Goal: Task Accomplishment & Management: Use online tool/utility

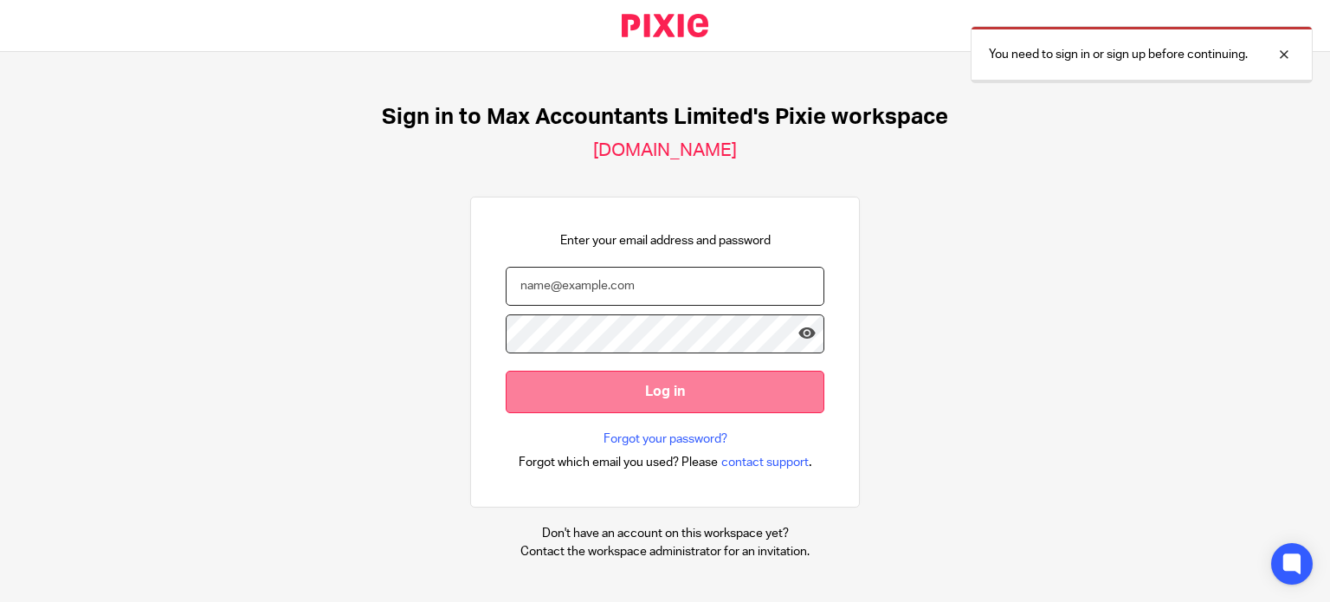
type input "ericas@maxaccountants.co.uk"
click at [746, 397] on input "Log in" at bounding box center [665, 391] width 319 height 42
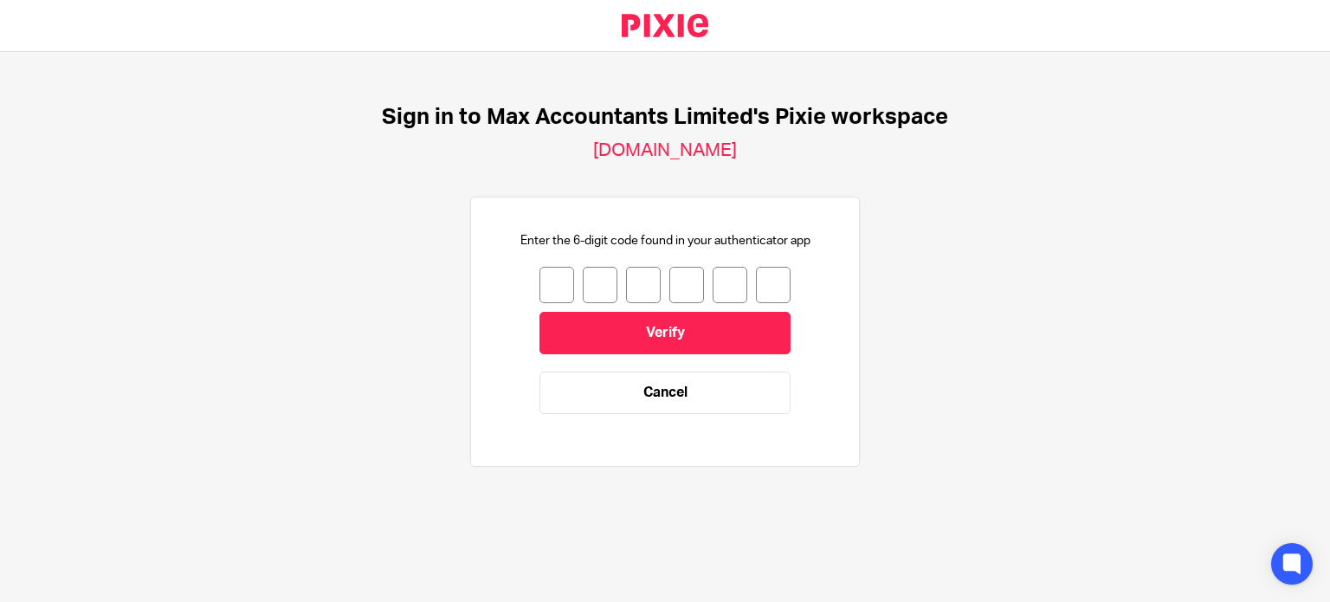
click at [554, 288] on input "number" at bounding box center [556, 285] width 35 height 36
type input "5"
type input "4"
type input "9"
click at [637, 280] on input "9" at bounding box center [643, 285] width 35 height 36
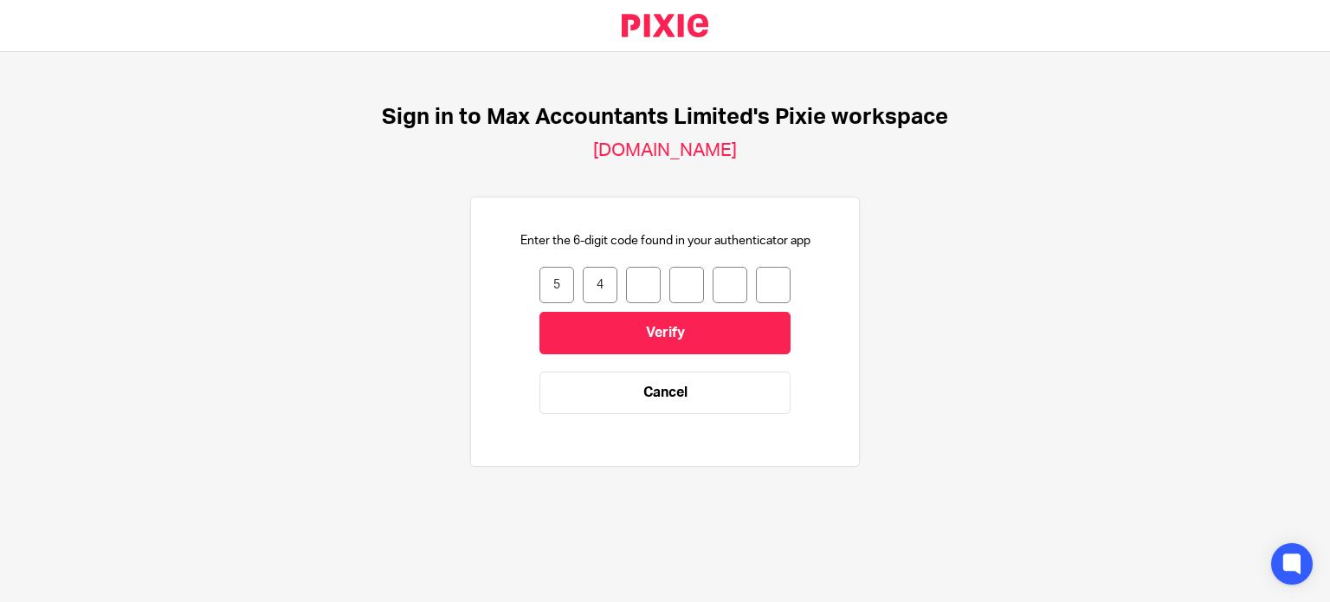
click at [596, 278] on input "4" at bounding box center [600, 285] width 35 height 36
click at [554, 280] on input "5" at bounding box center [556, 285] width 35 height 36
type input "7"
type input "2"
type input "1"
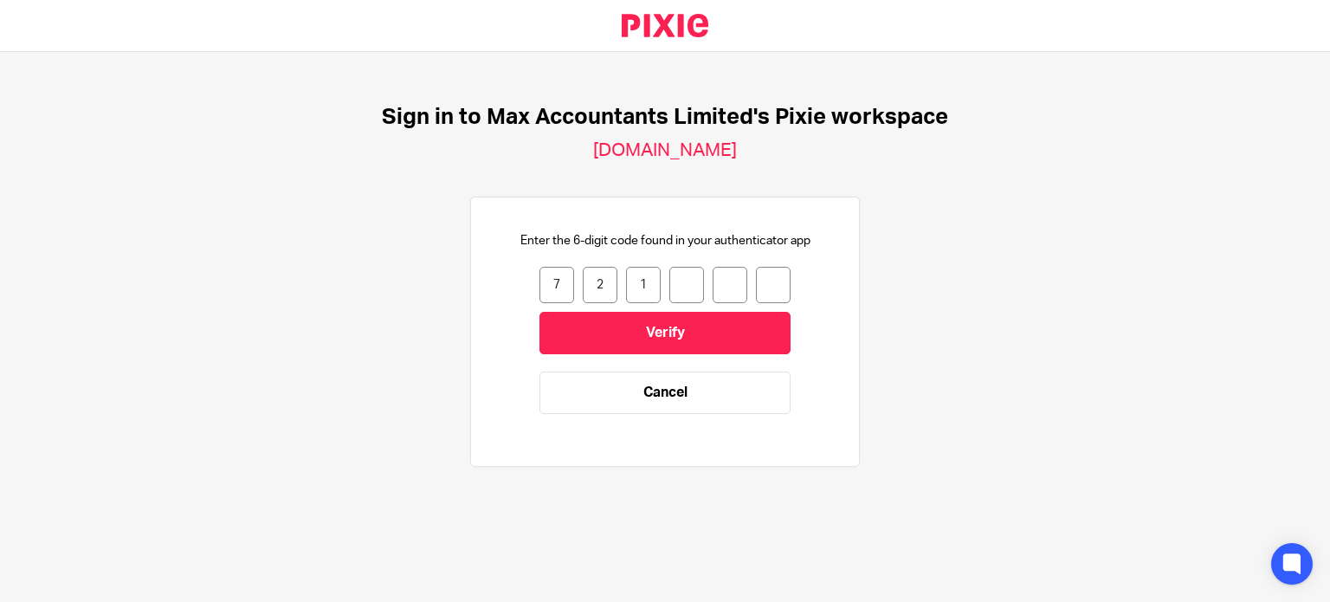
type input "0"
type input "7"
type input "8"
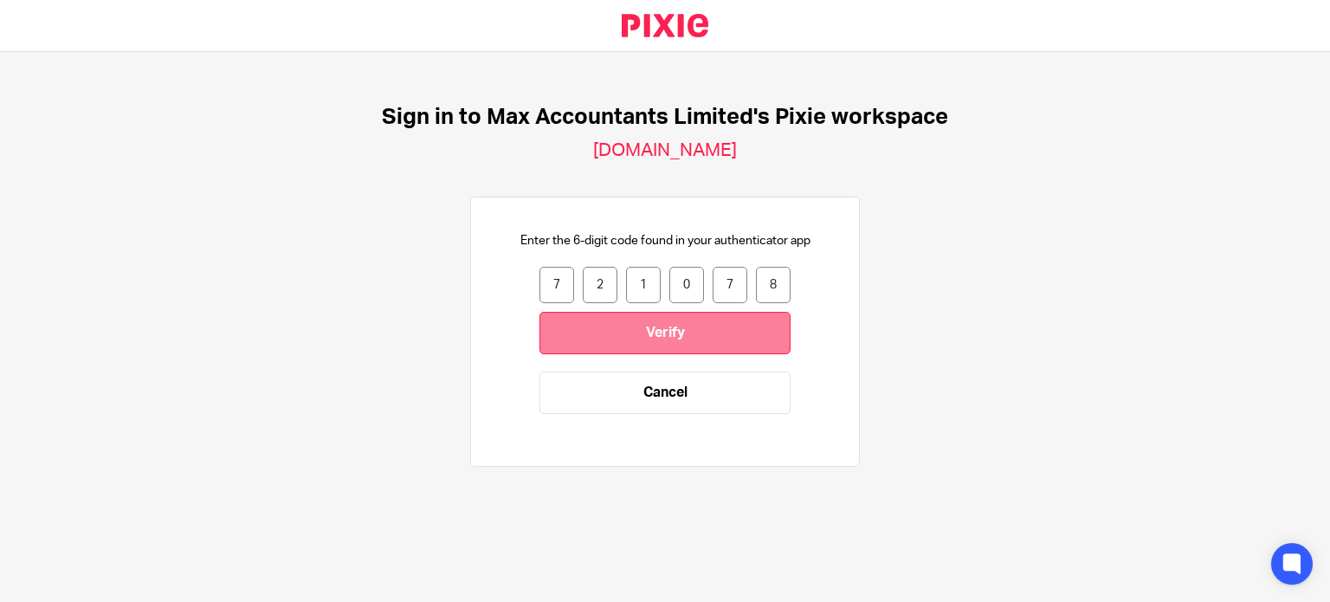
click at [662, 332] on input "Verify" at bounding box center [664, 333] width 251 height 42
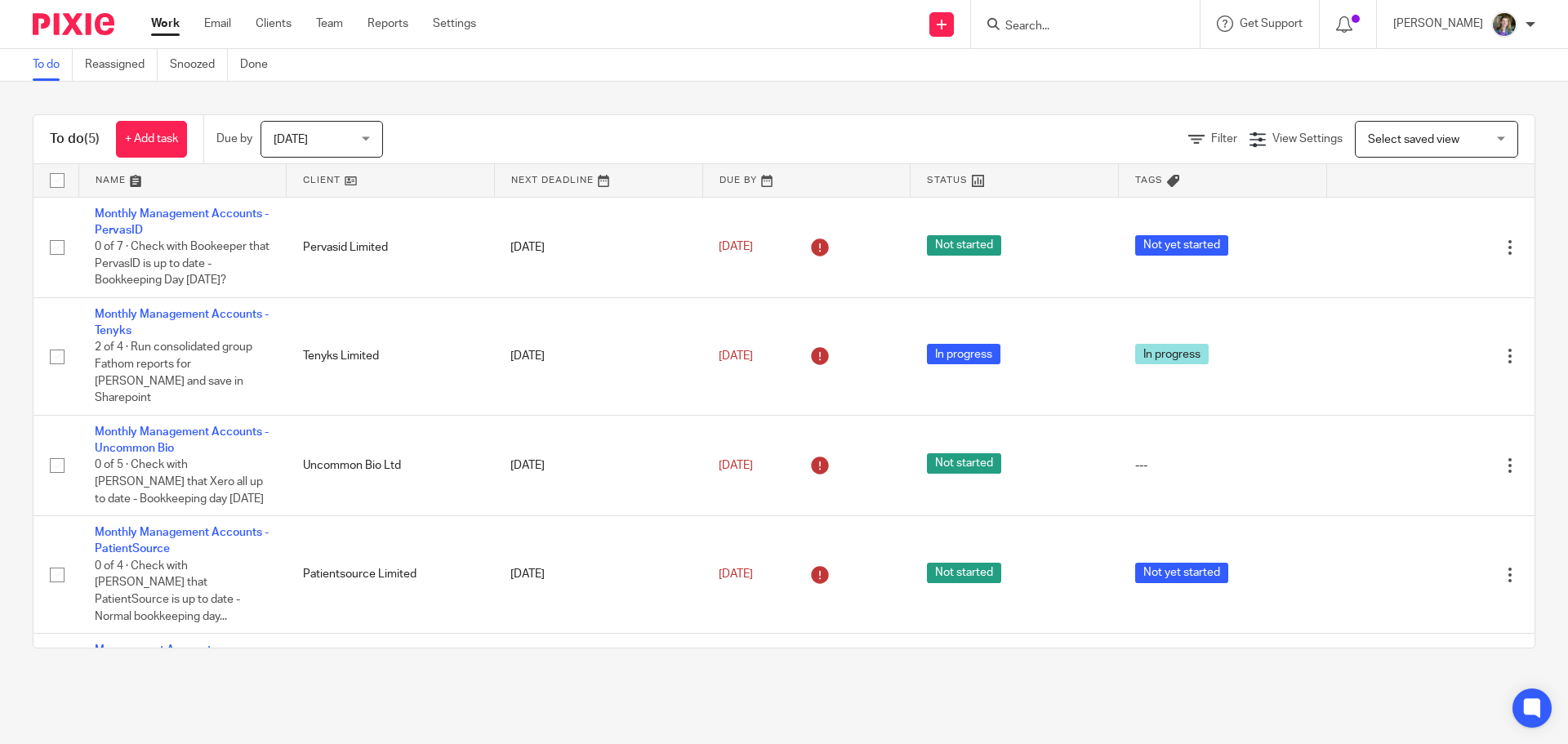
click at [370, 136] on div "Today Today" at bounding box center [322, 139] width 123 height 37
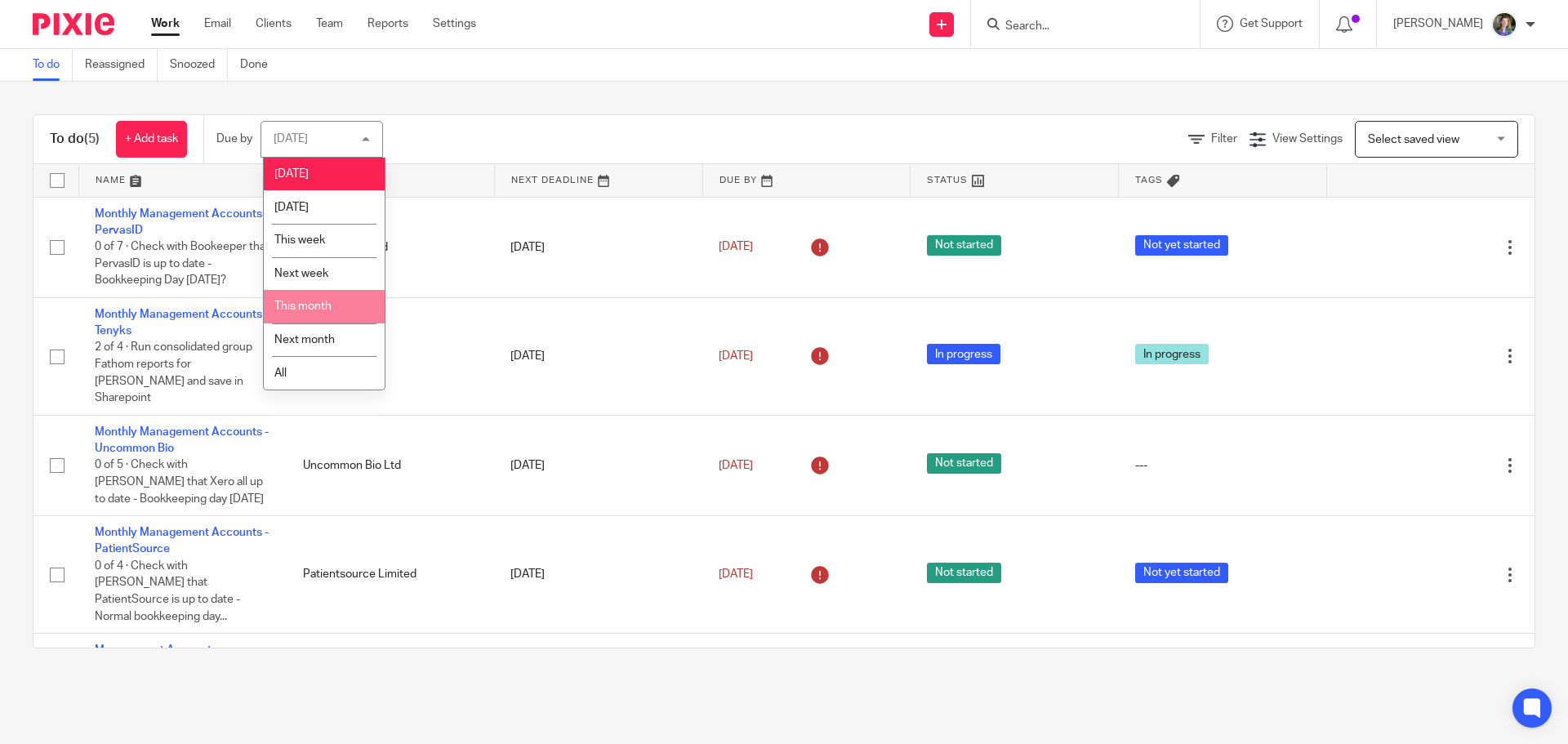
click at [348, 301] on li "This month" at bounding box center [325, 306] width 121 height 33
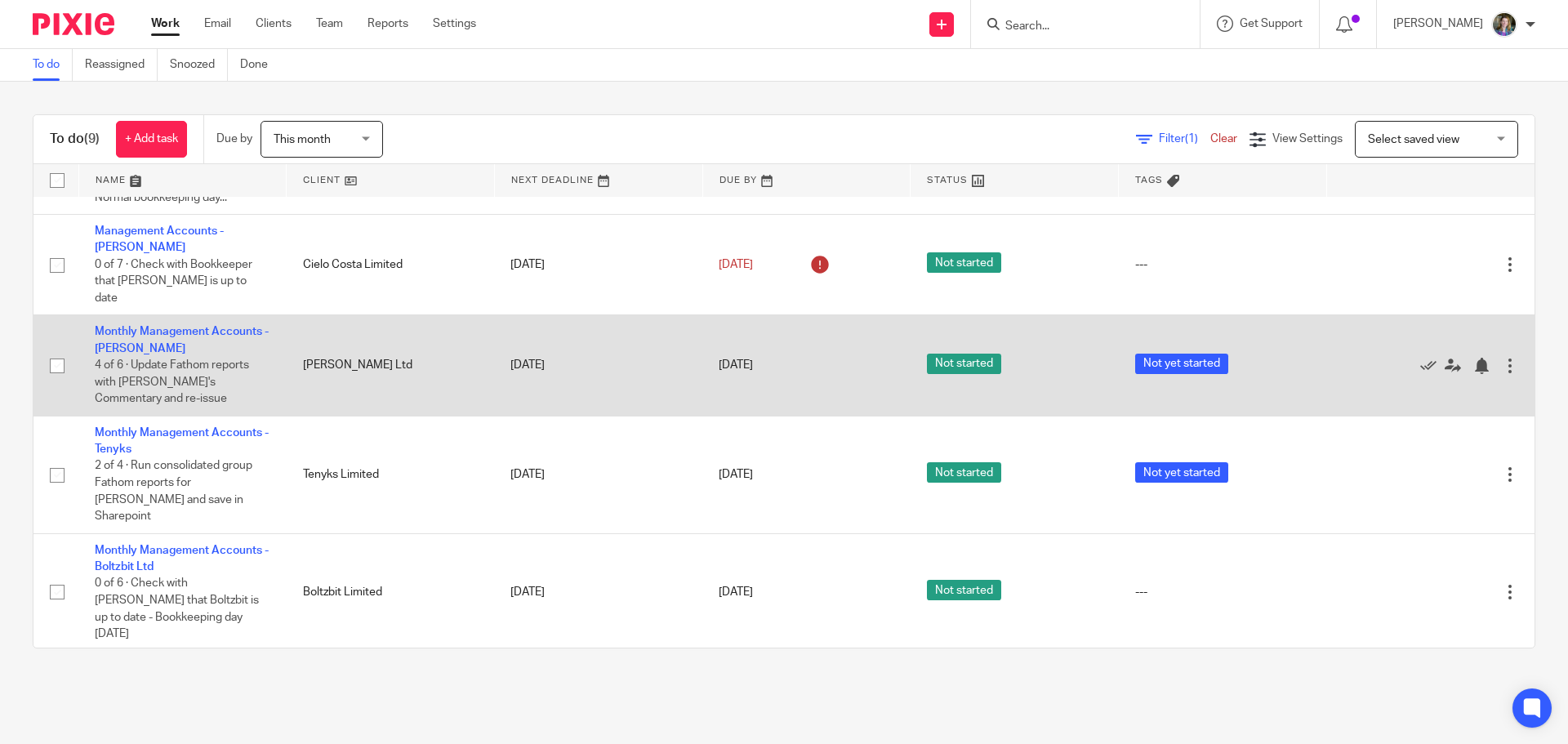
scroll to position [422, 0]
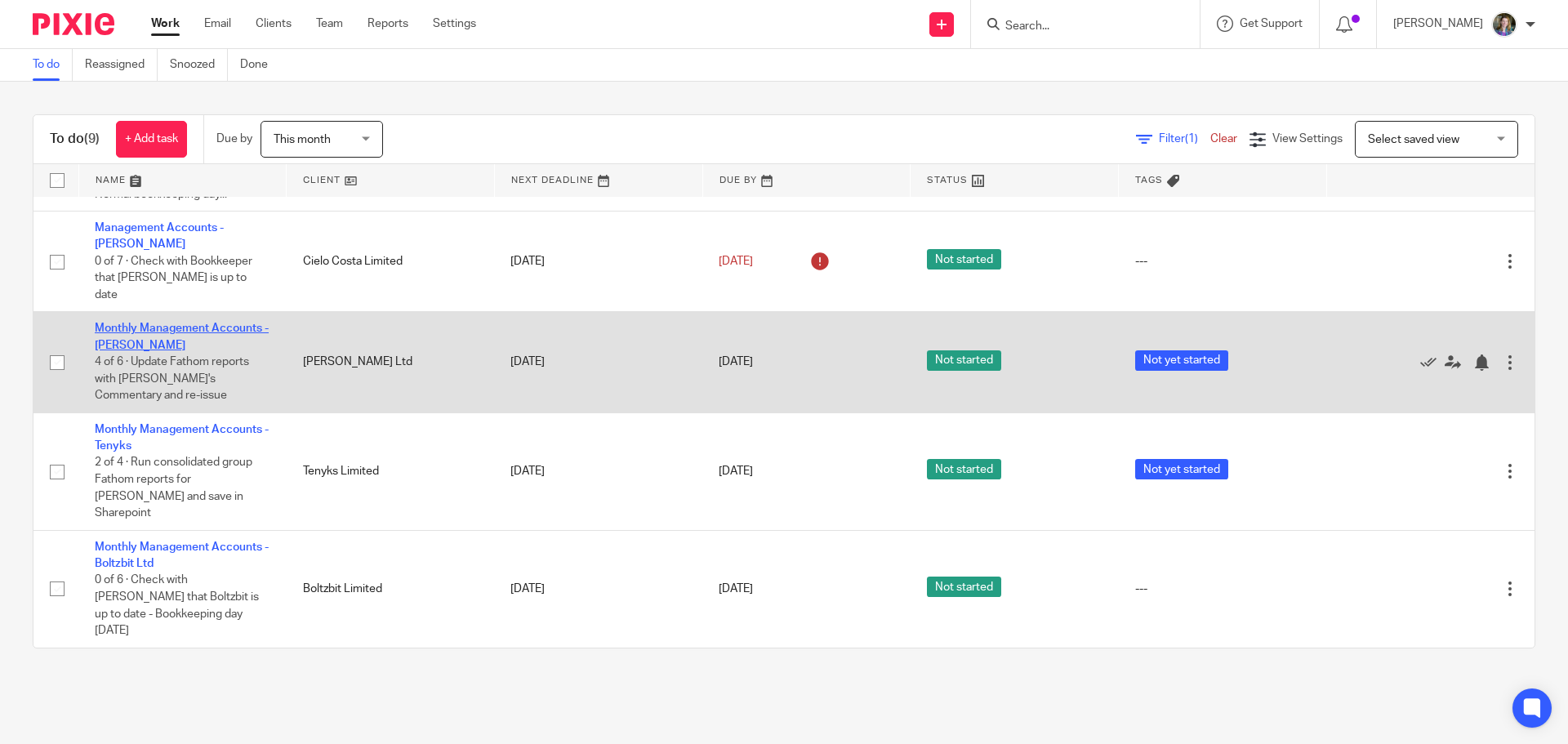
click at [187, 322] on link "Monthly Management Accounts - [PERSON_NAME]" at bounding box center [181, 336] width 174 height 27
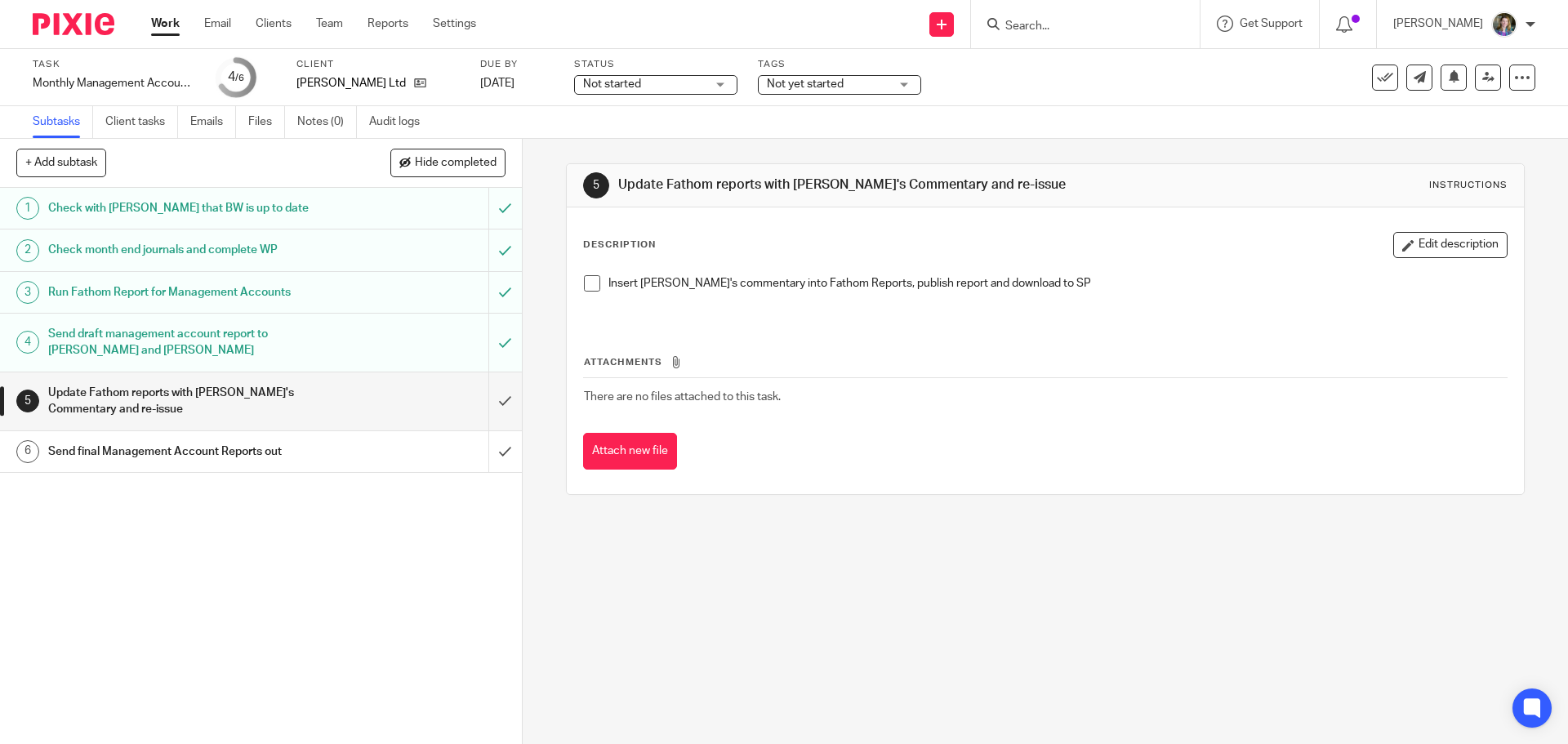
click at [586, 283] on span at bounding box center [592, 283] width 16 height 16
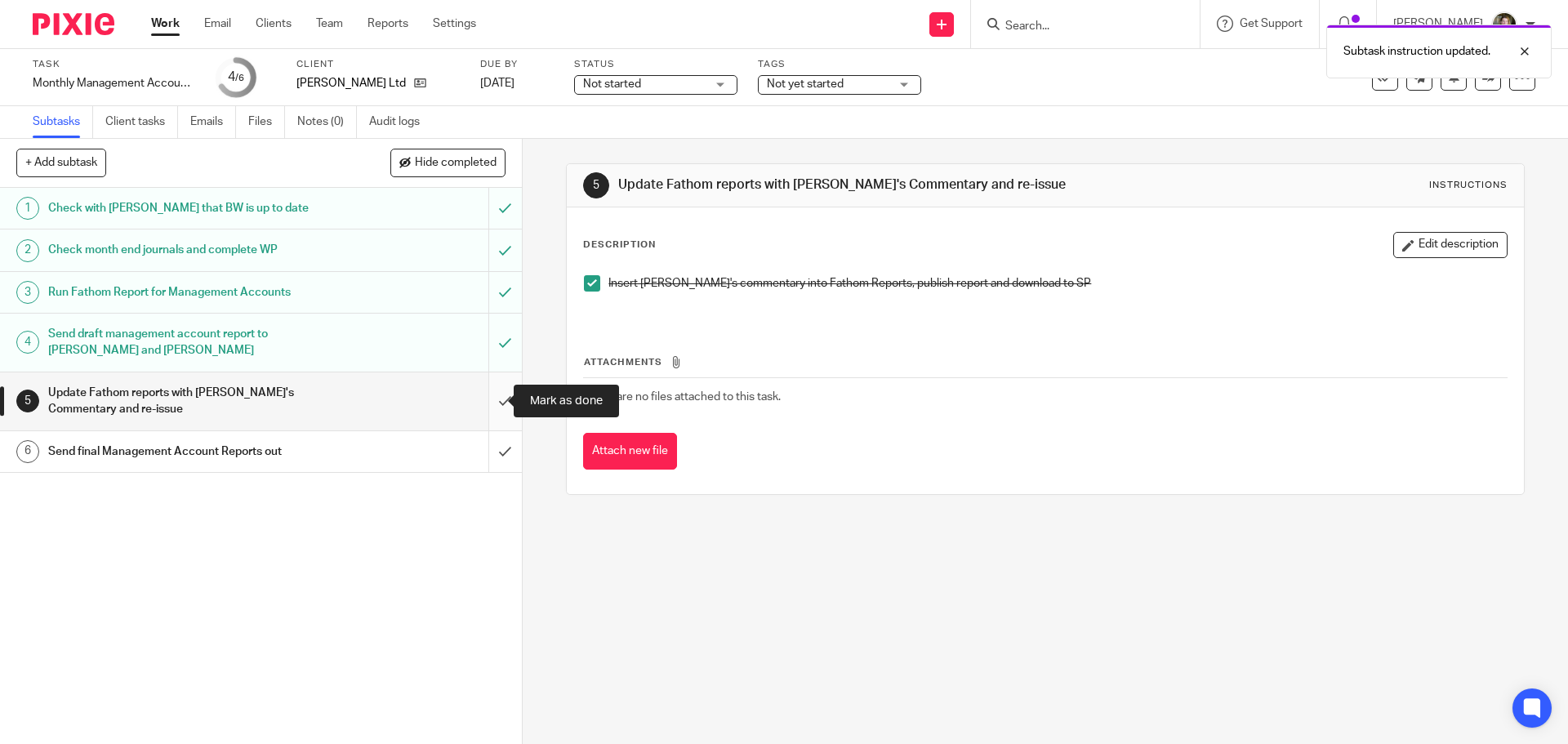
click at [489, 402] on input "submit" at bounding box center [260, 401] width 522 height 58
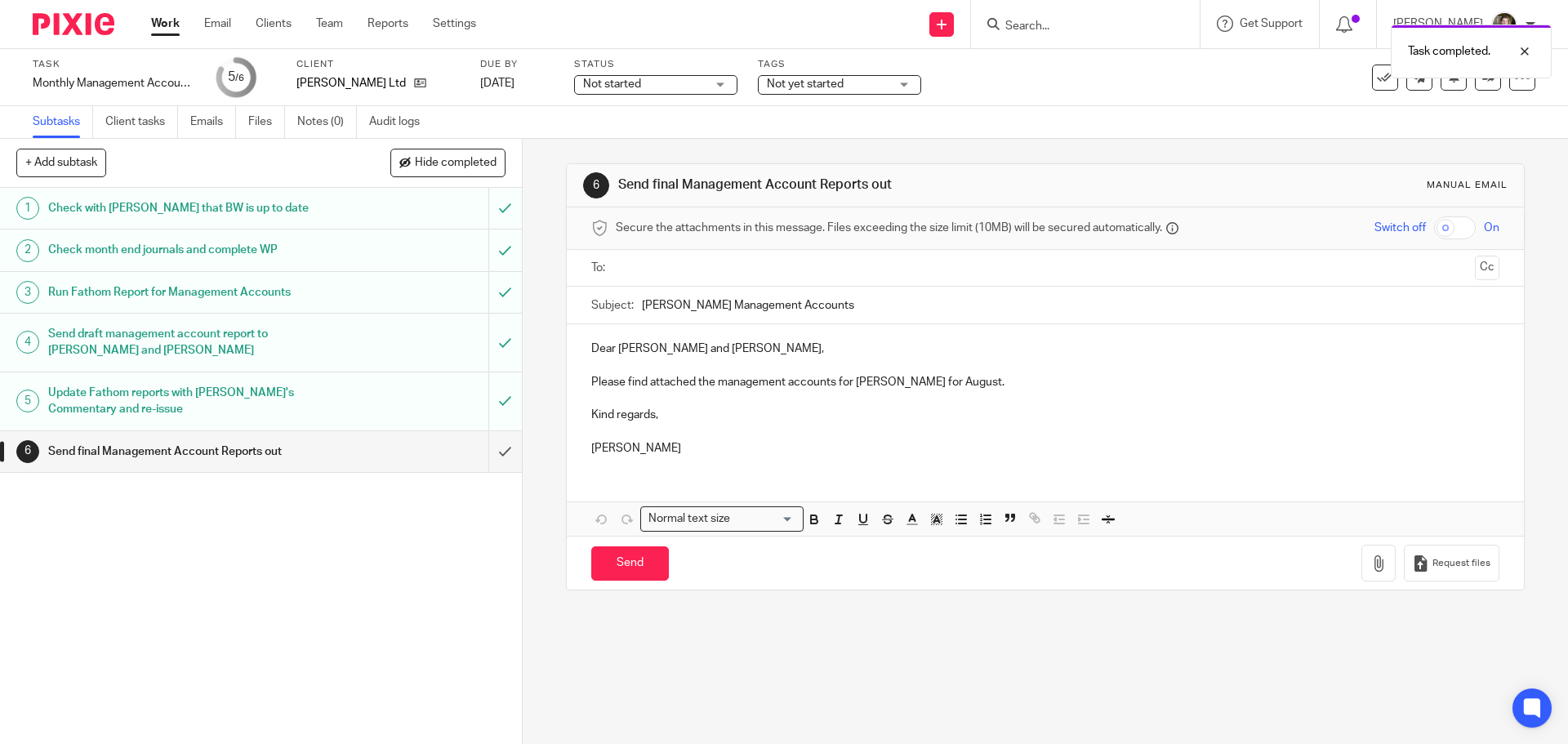
click at [669, 269] on input "text" at bounding box center [1044, 268] width 846 height 19
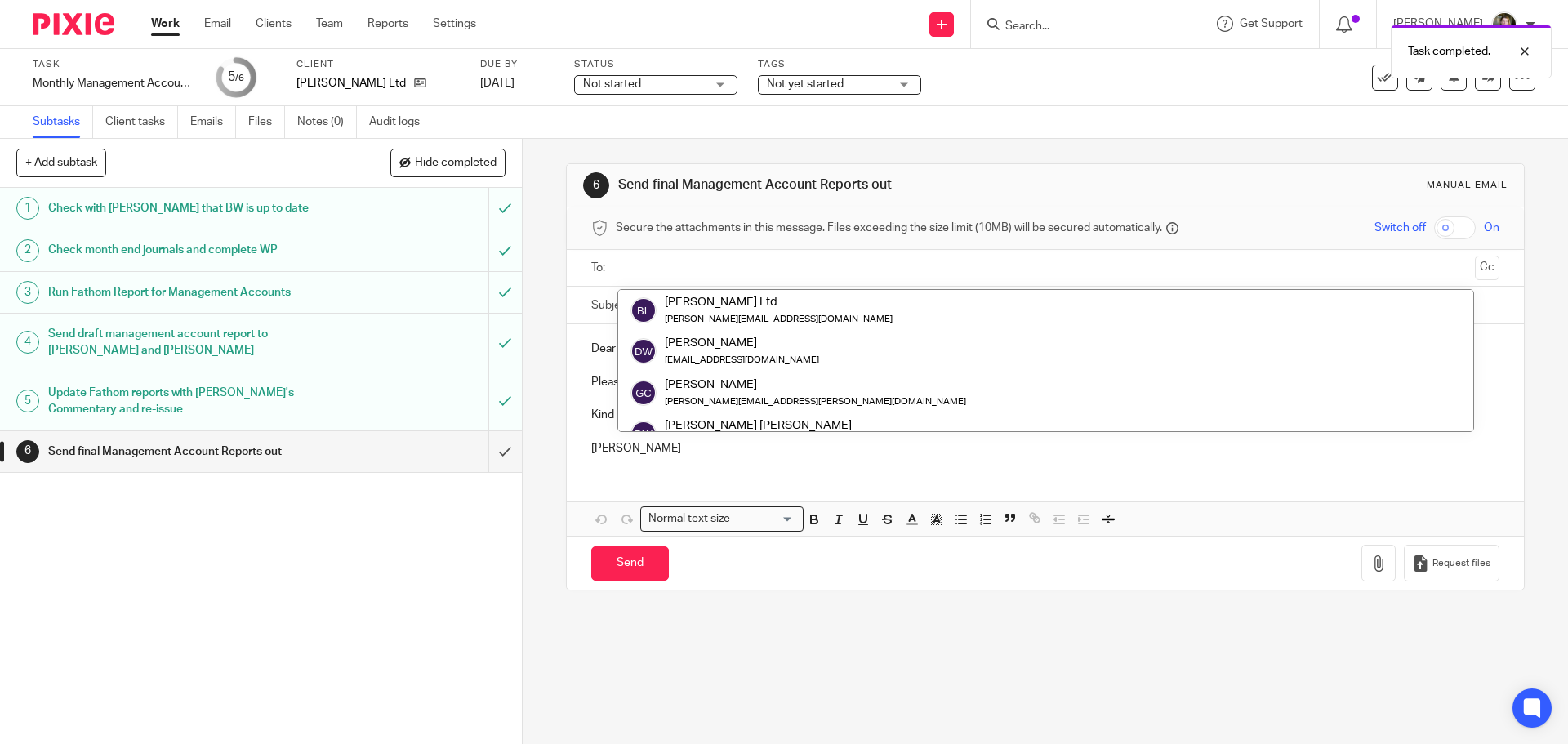
scroll to position [82, 0]
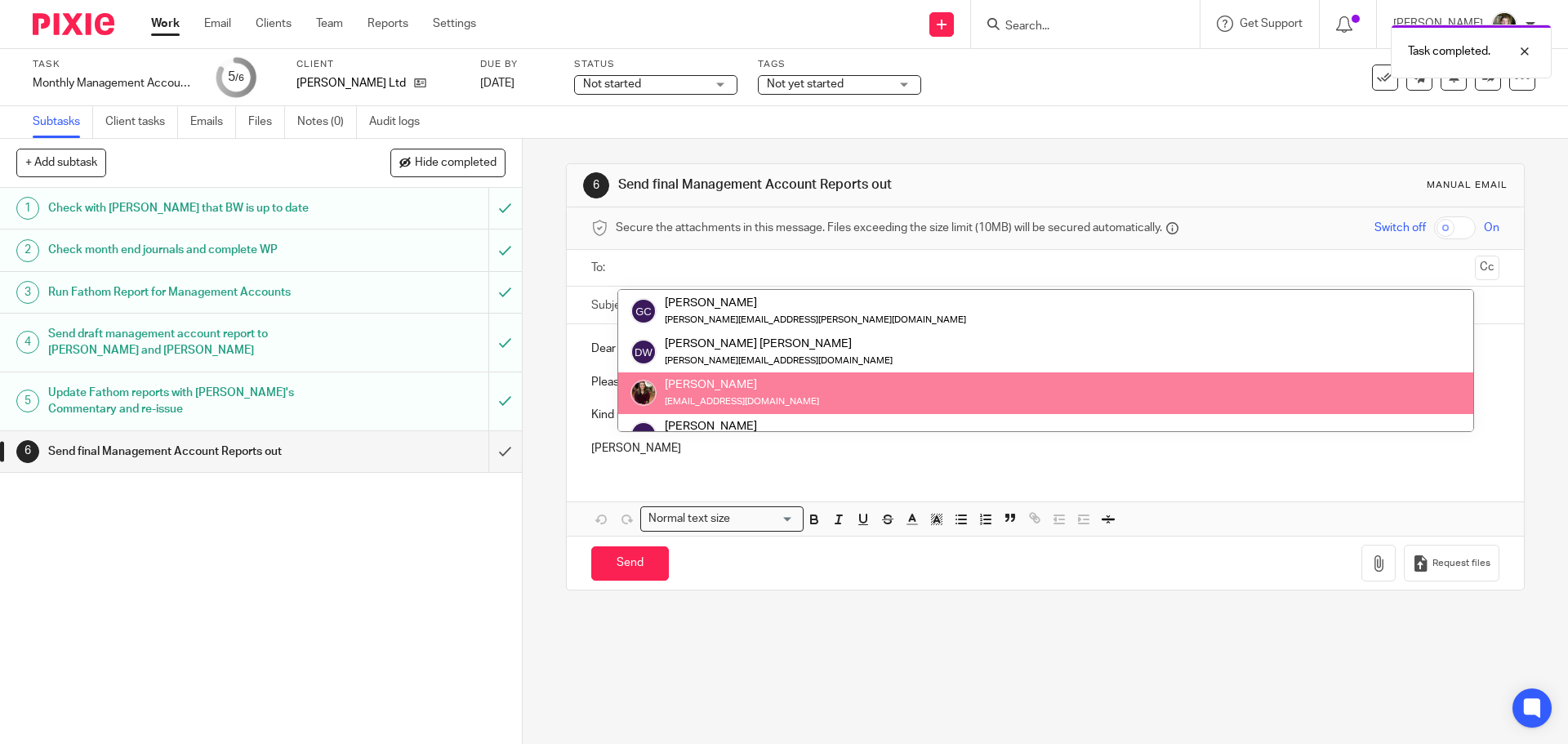
click at [908, 465] on div "Dear [PERSON_NAME] and [PERSON_NAME], Please find attached the management accou…" at bounding box center [1045, 396] width 957 height 144
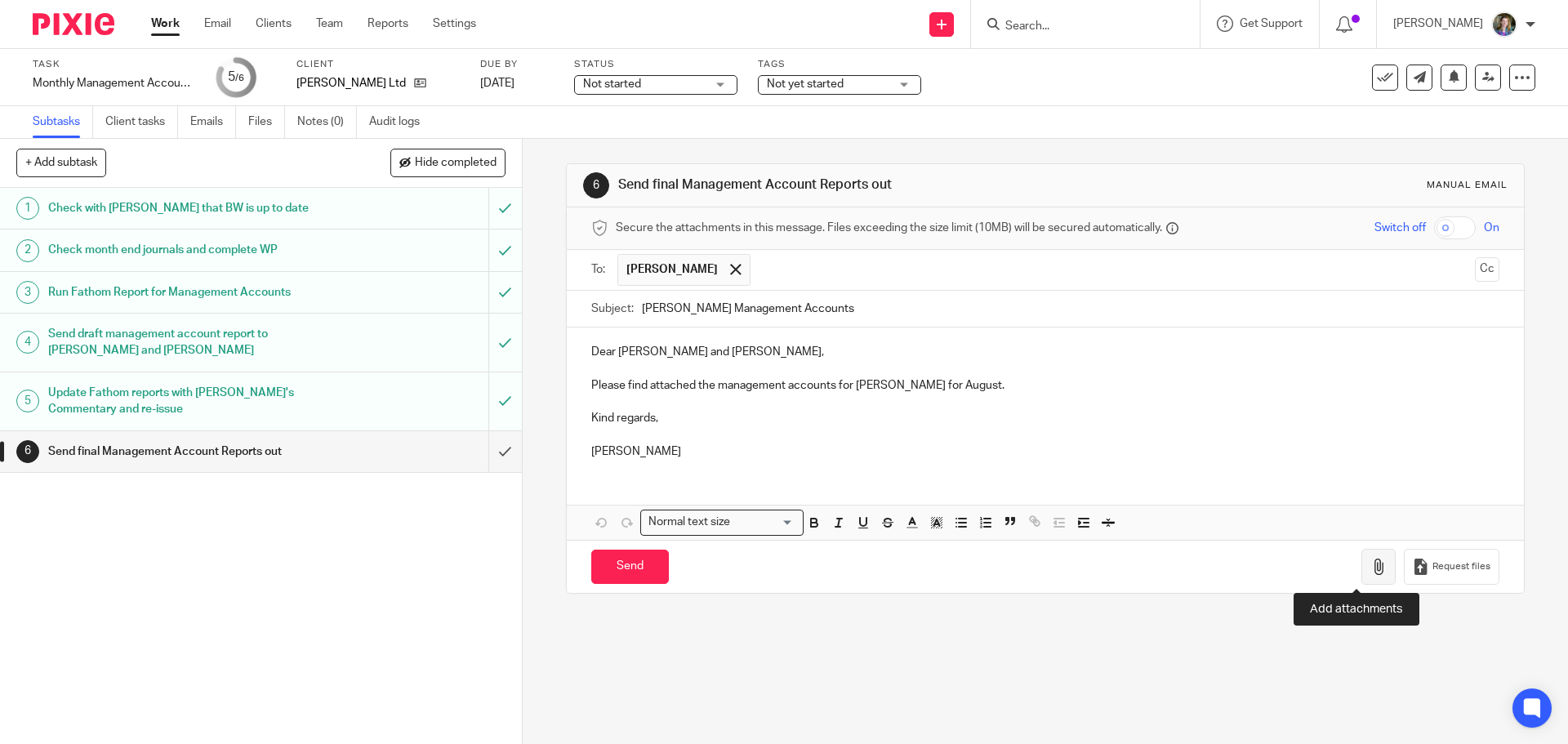
click at [1371, 565] on icon "button" at bounding box center [1378, 566] width 16 height 16
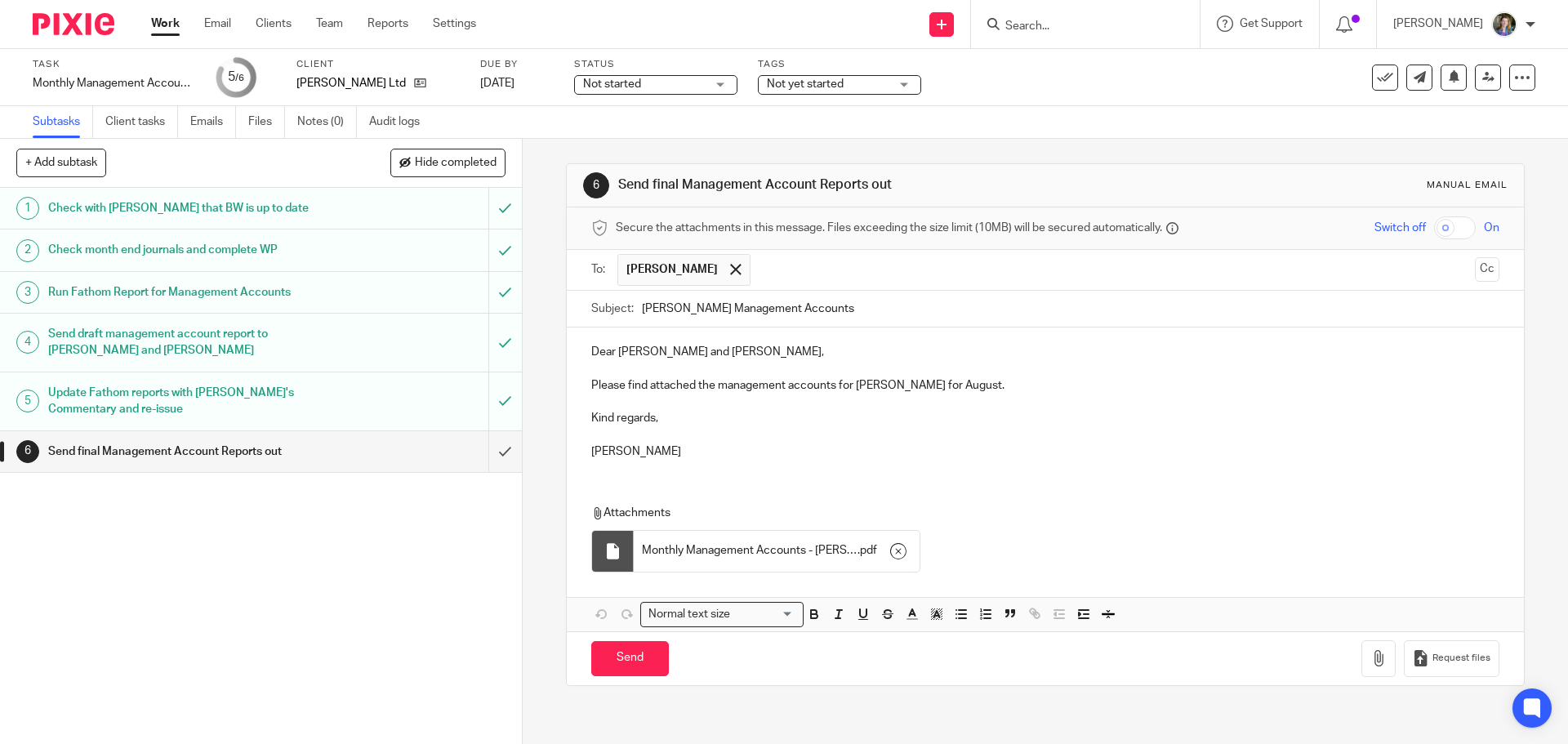
click at [895, 479] on div "Dear [PERSON_NAME] and [PERSON_NAME], Please find attached the management accou…" at bounding box center [1045, 479] width 957 height 304
click at [730, 266] on span at bounding box center [735, 269] width 10 height 10
click at [710, 271] on input "text" at bounding box center [1044, 268] width 846 height 19
click at [830, 271] on input "text" at bounding box center [1149, 270] width 638 height 32
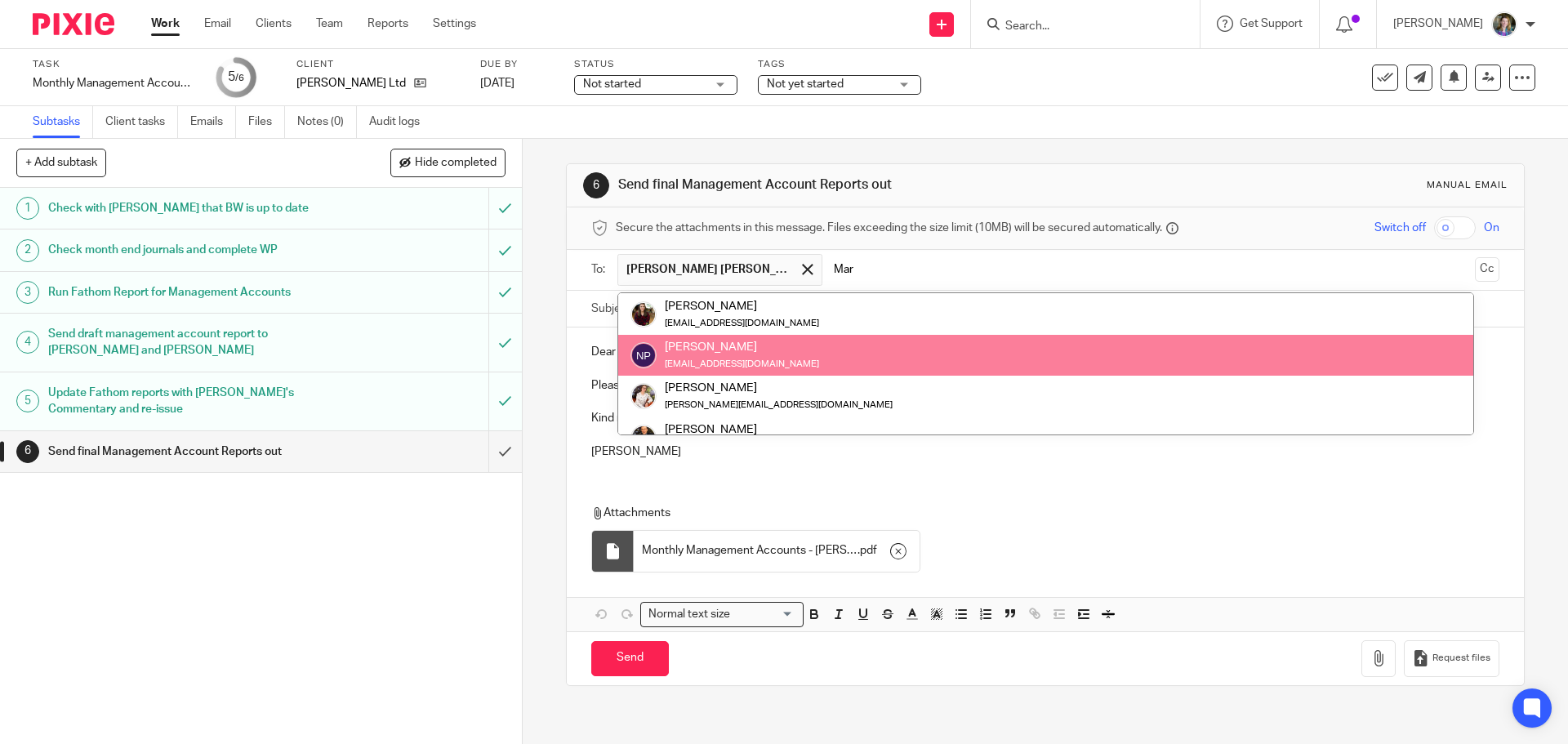
scroll to position [0, 0]
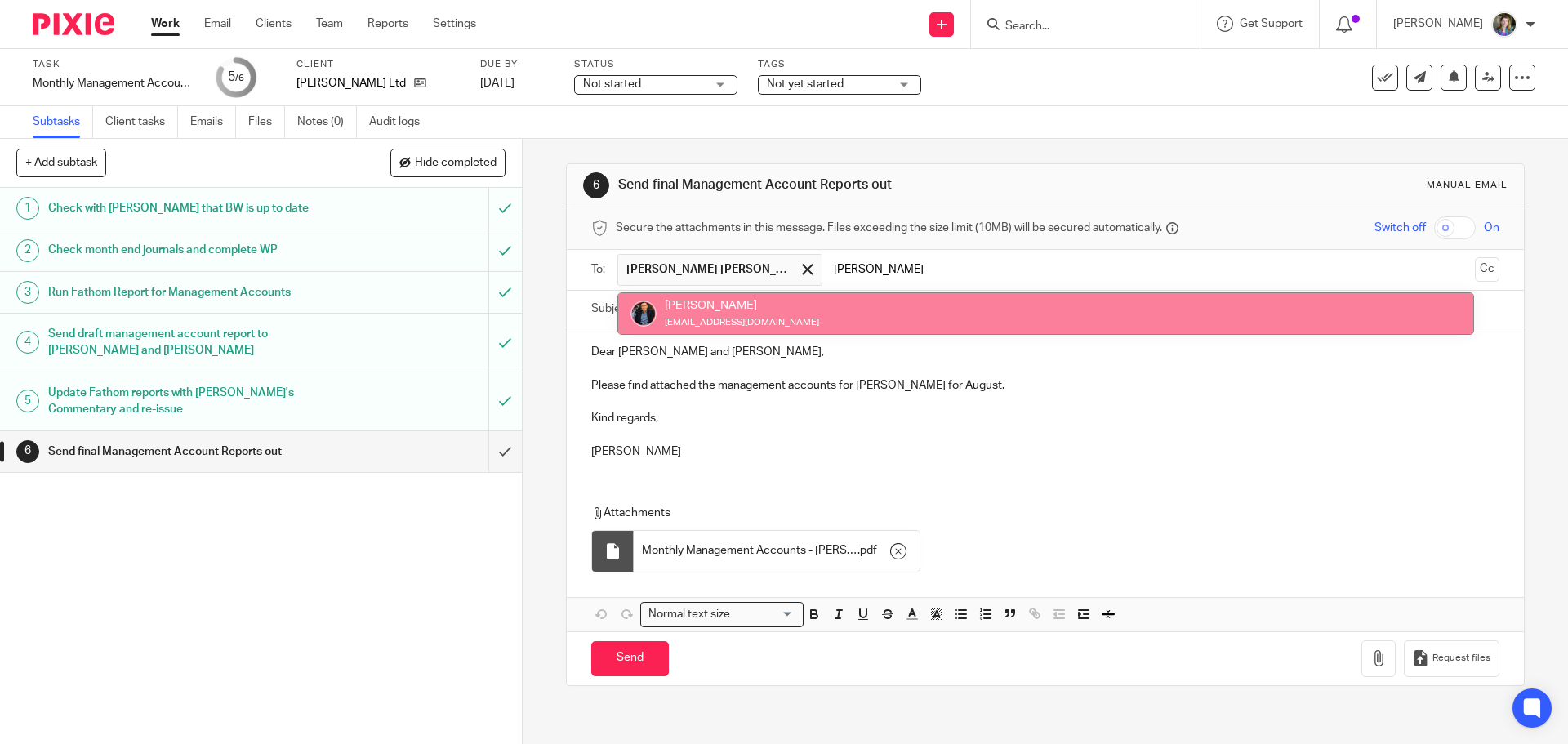
type input "[PERSON_NAME]"
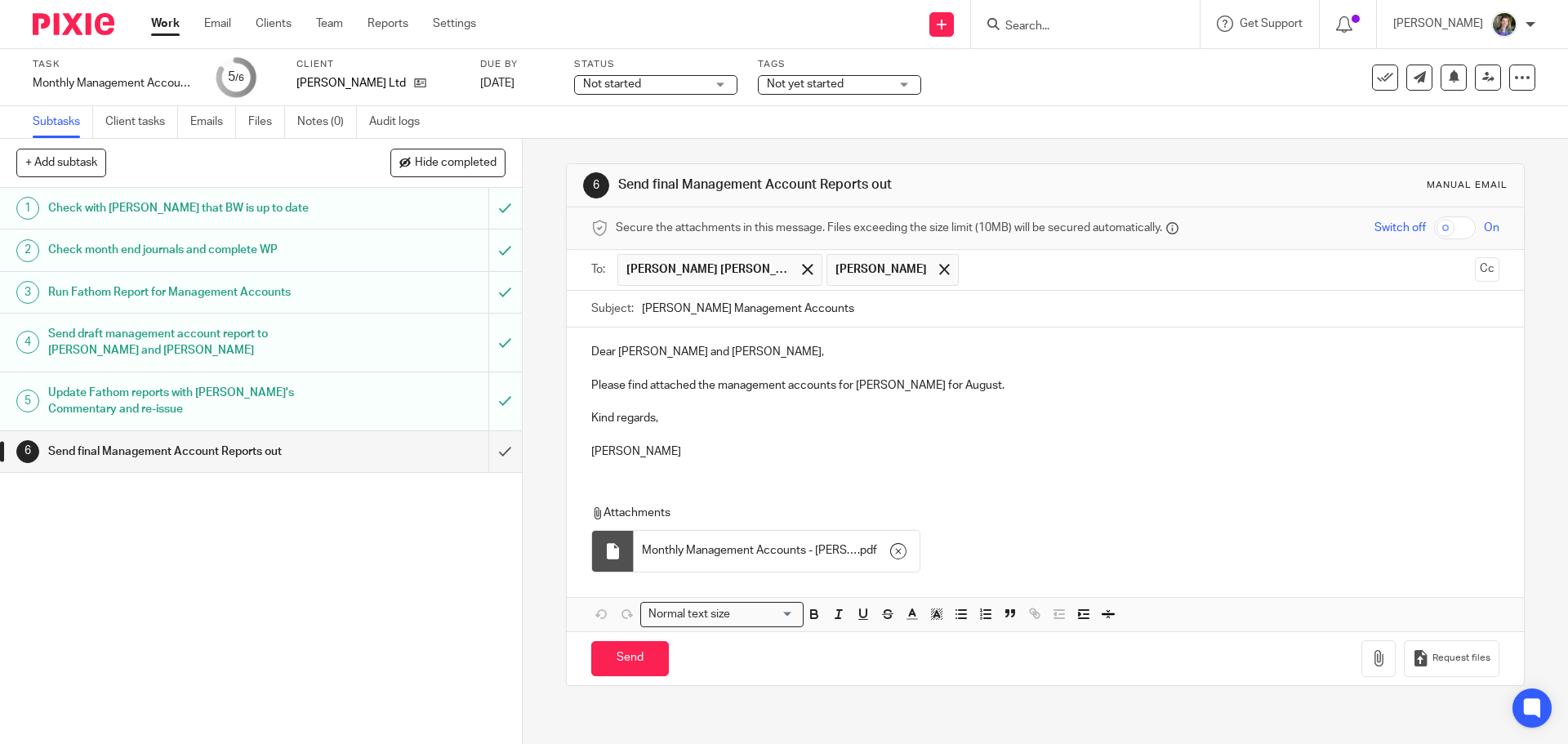
click at [967, 271] on input "text" at bounding box center [1217, 270] width 501 height 32
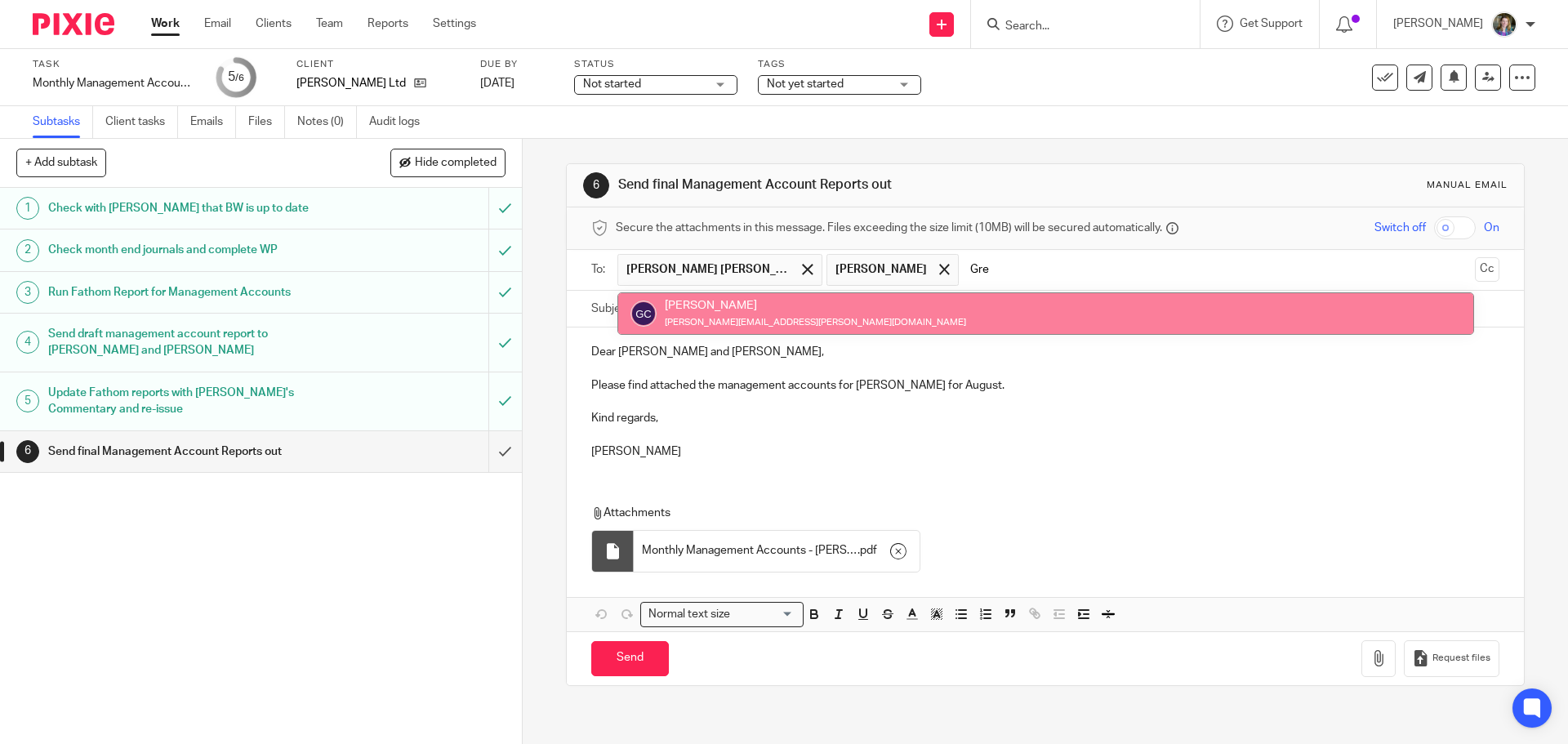
type input "Gre"
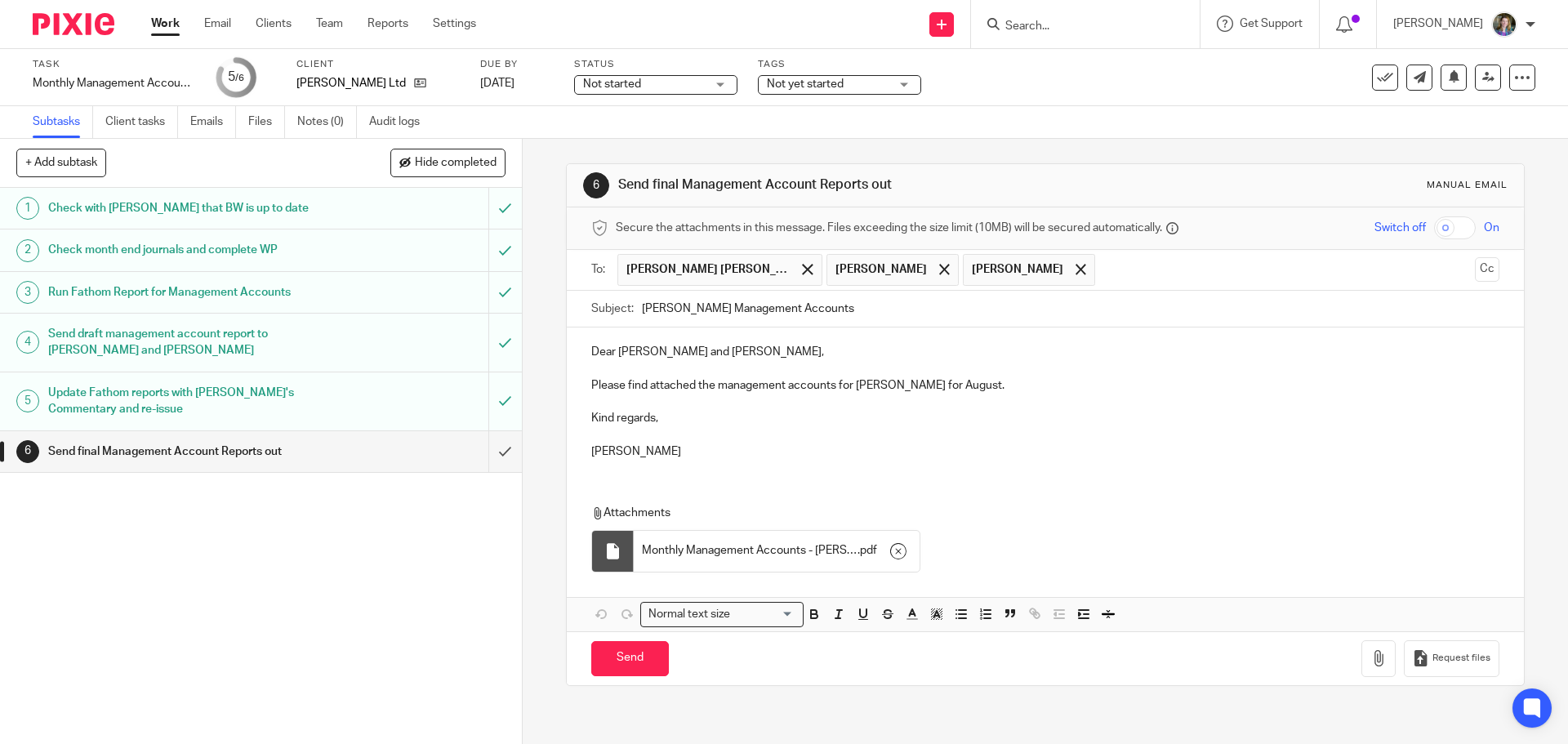
click at [1012, 440] on p at bounding box center [1045, 435] width 908 height 16
click at [639, 660] on input "Send" at bounding box center [630, 658] width 77 height 35
type input "Sent"
